Goal: Task Accomplishment & Management: Manage account settings

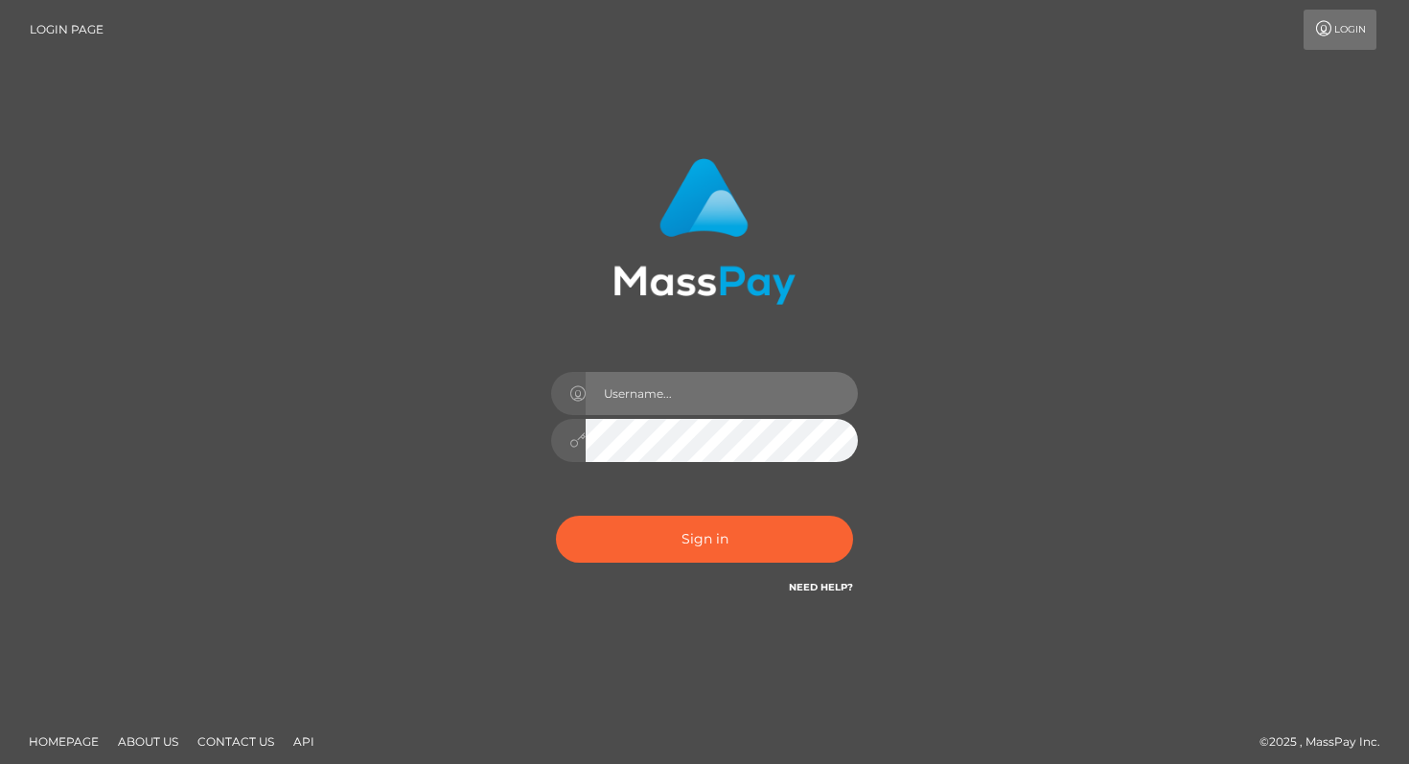
click at [683, 398] on input "text" at bounding box center [722, 393] width 272 height 43
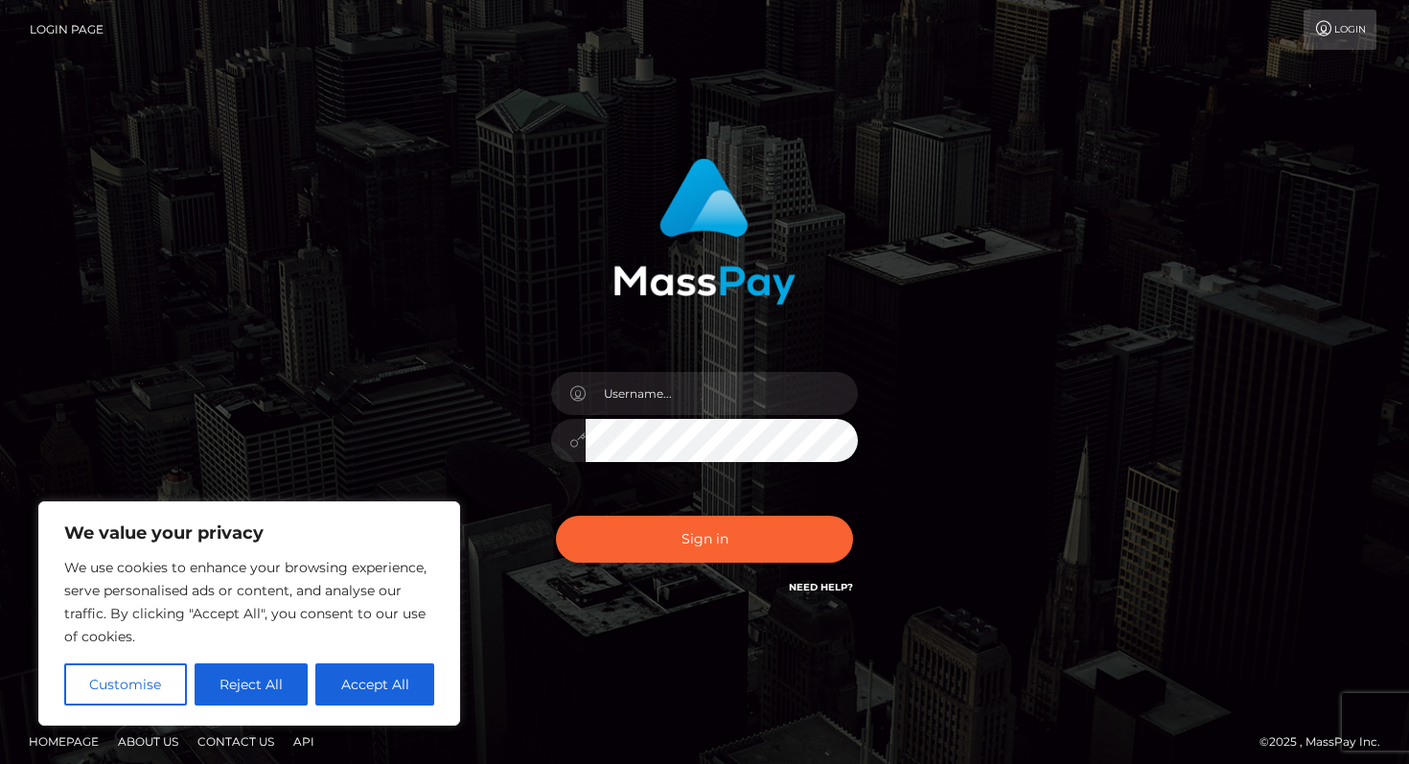
click at [988, 401] on div "Sign in" at bounding box center [704, 388] width 1093 height 488
click at [712, 407] on input "text" at bounding box center [722, 393] width 272 height 43
type input "[EMAIL_ADDRESS][DOMAIN_NAME]"
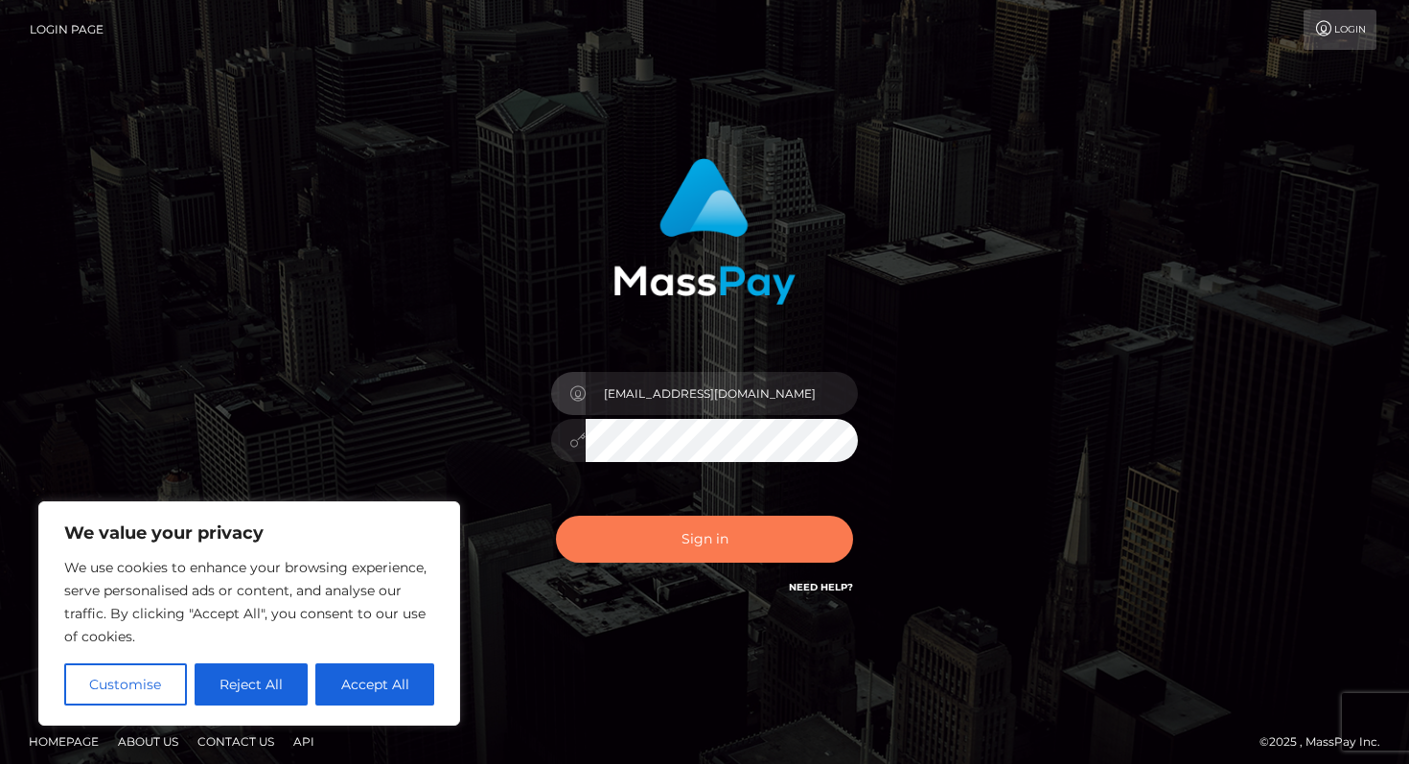
click at [734, 537] on button "Sign in" at bounding box center [704, 539] width 297 height 47
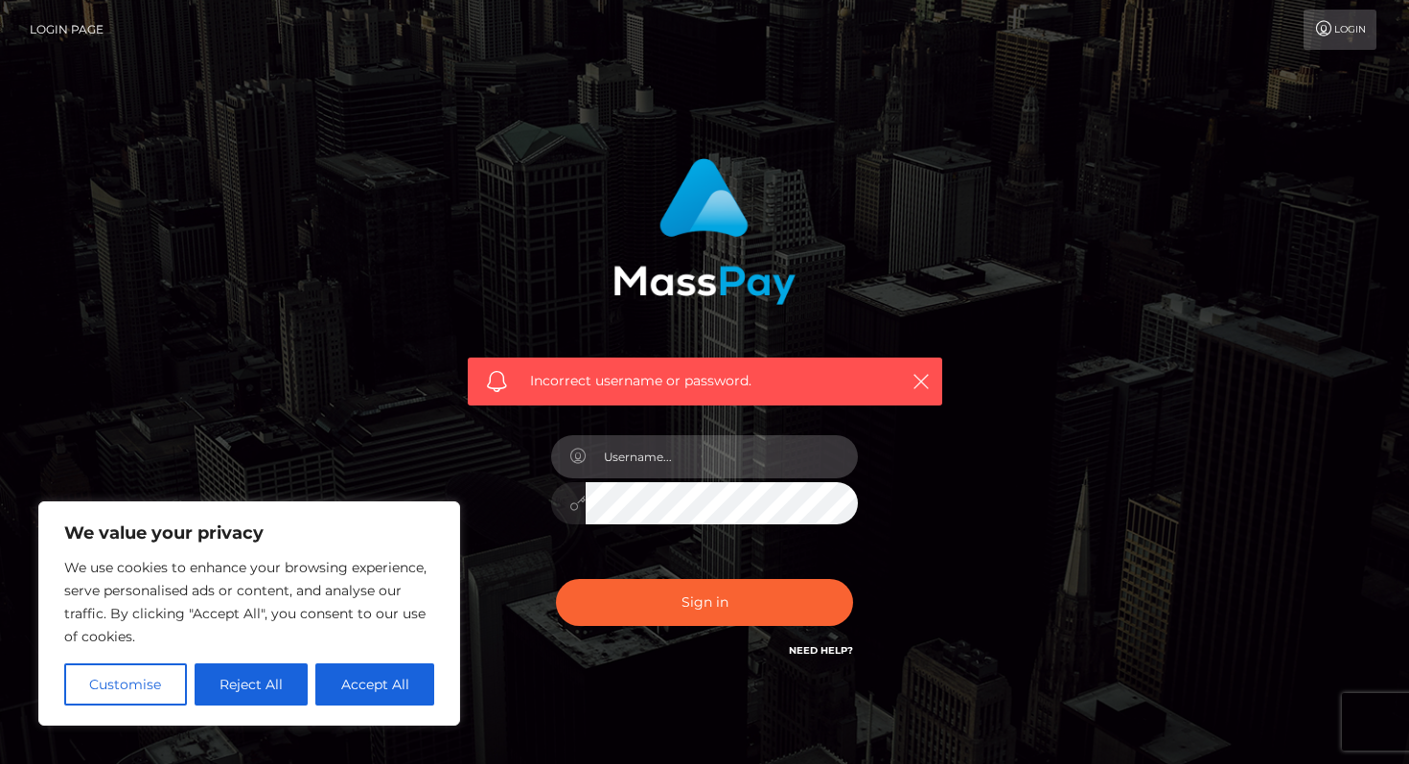
click at [677, 461] on input "text" at bounding box center [722, 456] width 272 height 43
type input "[EMAIL_ADDRESS][DOMAIN_NAME]"
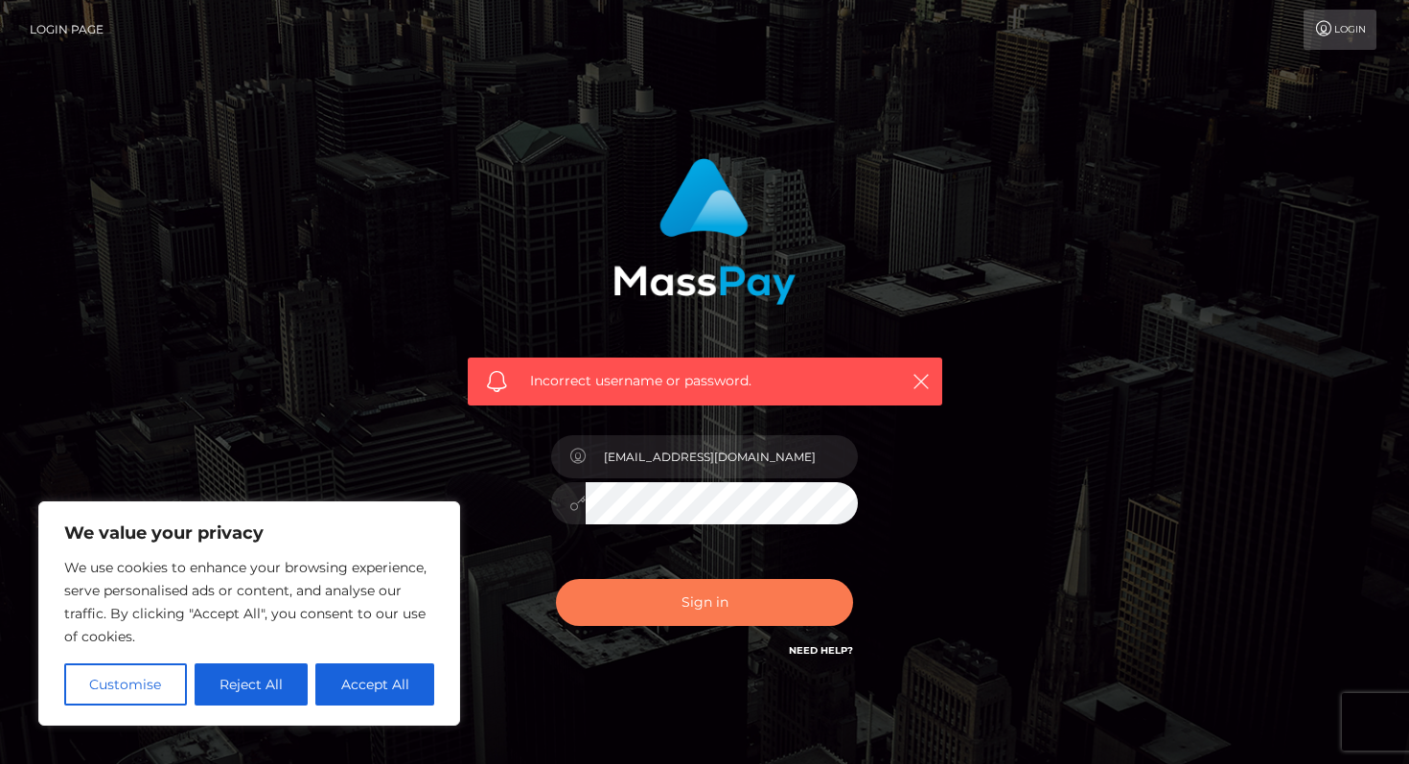
click at [729, 610] on button "Sign in" at bounding box center [704, 602] width 297 height 47
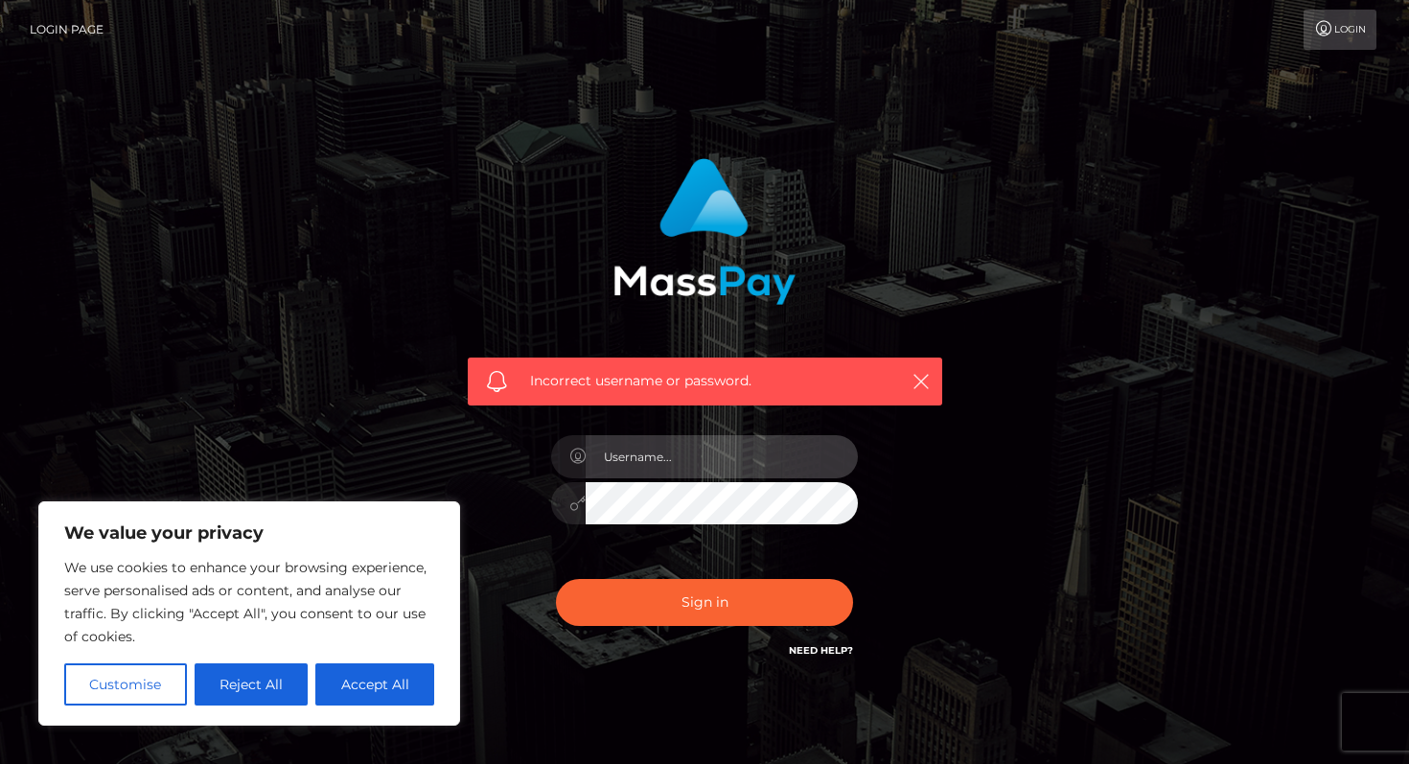
click at [683, 459] on input "text" at bounding box center [722, 456] width 272 height 43
type input "[EMAIL_ADDRESS][DOMAIN_NAME]"
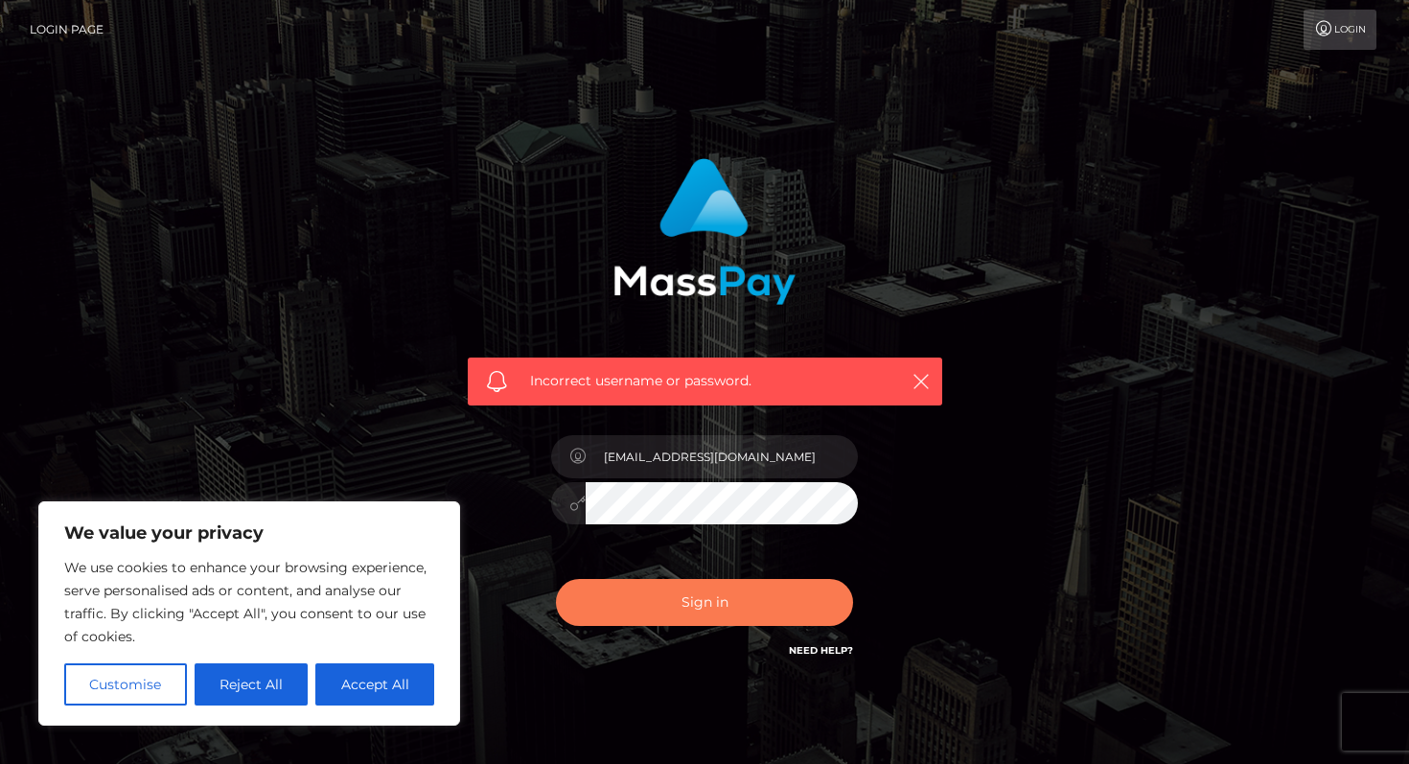
click at [643, 614] on button "Sign in" at bounding box center [704, 602] width 297 height 47
